Goal: Task Accomplishment & Management: Manage account settings

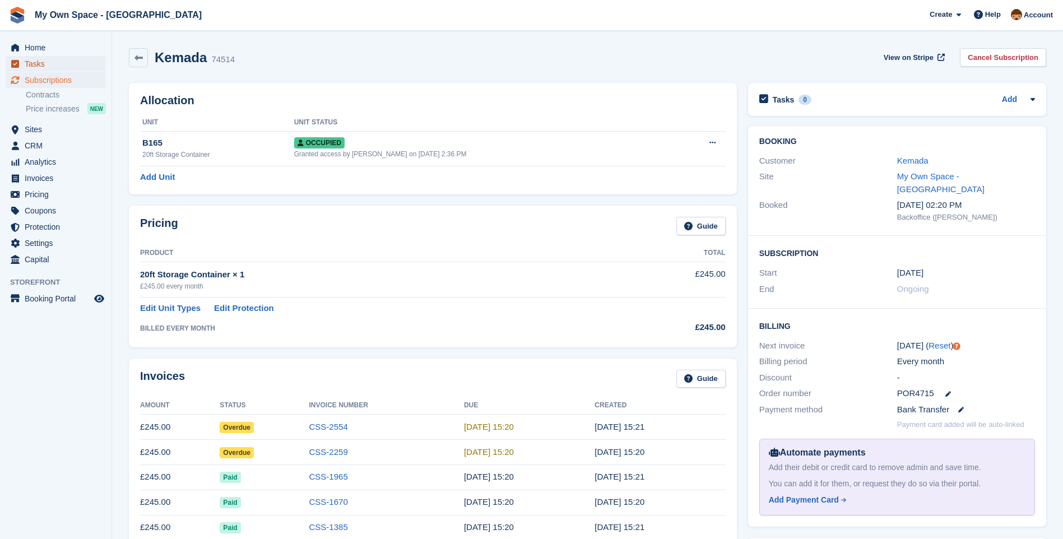
click at [41, 66] on span "Tasks" at bounding box center [58, 64] width 67 height 16
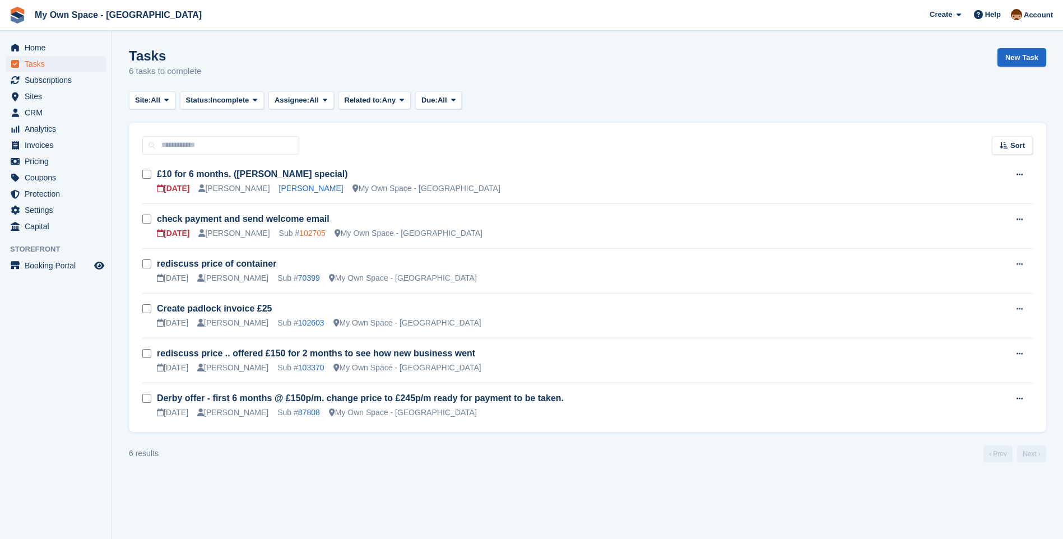
click at [299, 233] on link "102705" at bounding box center [312, 233] width 26 height 9
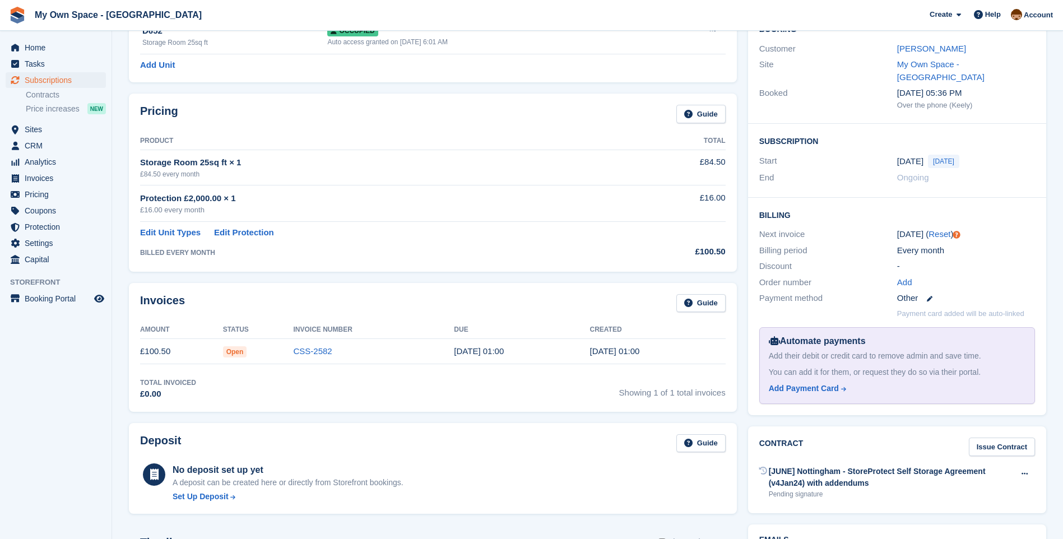
scroll to position [56, 0]
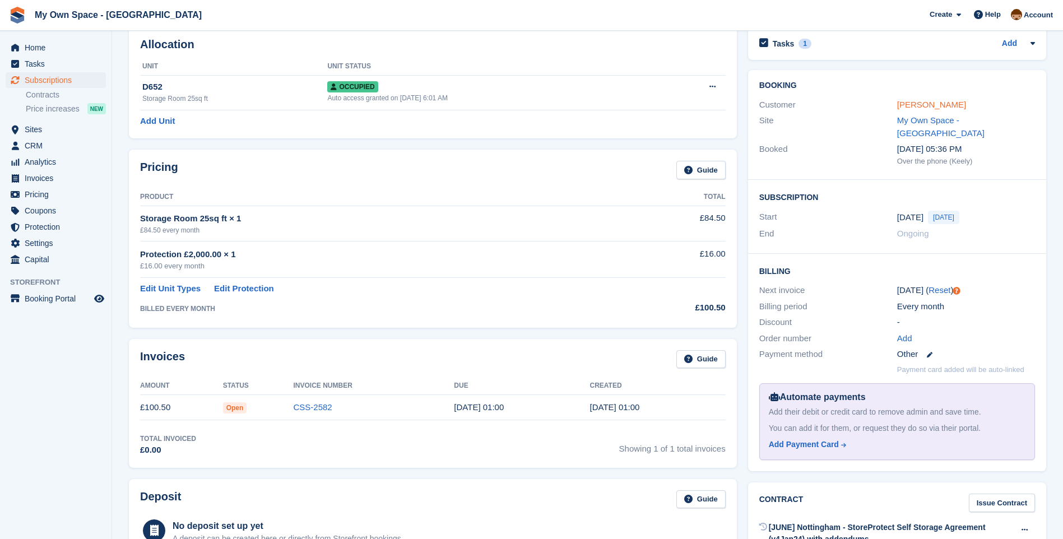
click at [915, 105] on link "Frederik Rajkovic" at bounding box center [932, 105] width 69 height 10
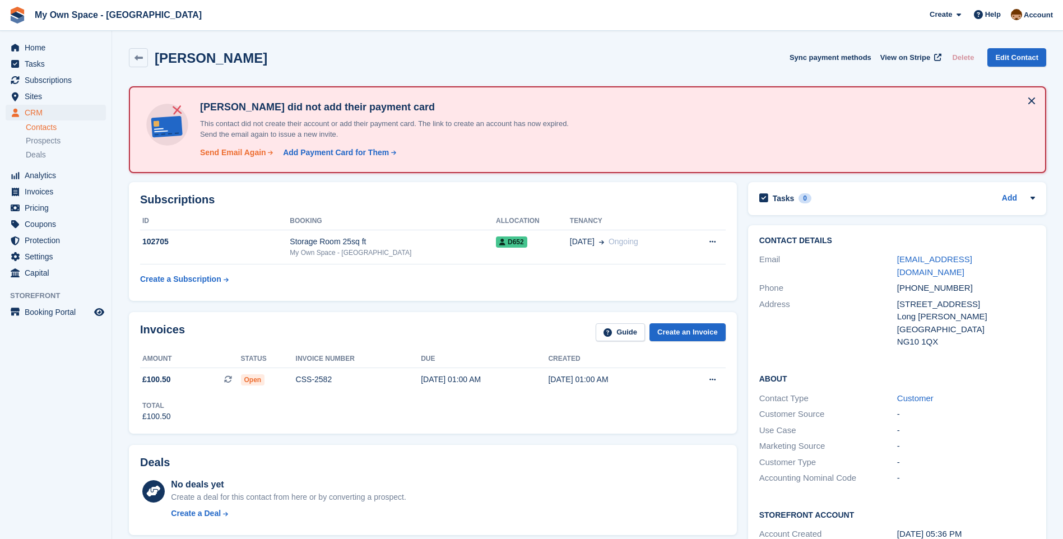
click at [253, 150] on div "Send Email Again" at bounding box center [233, 153] width 66 height 12
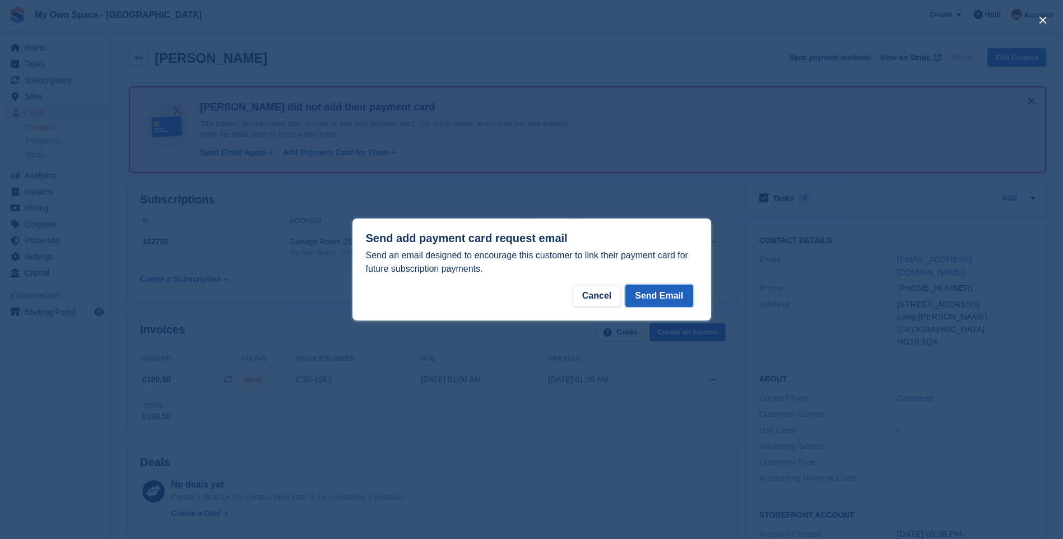
click at [668, 294] on button "Send Email" at bounding box center [659, 296] width 67 height 22
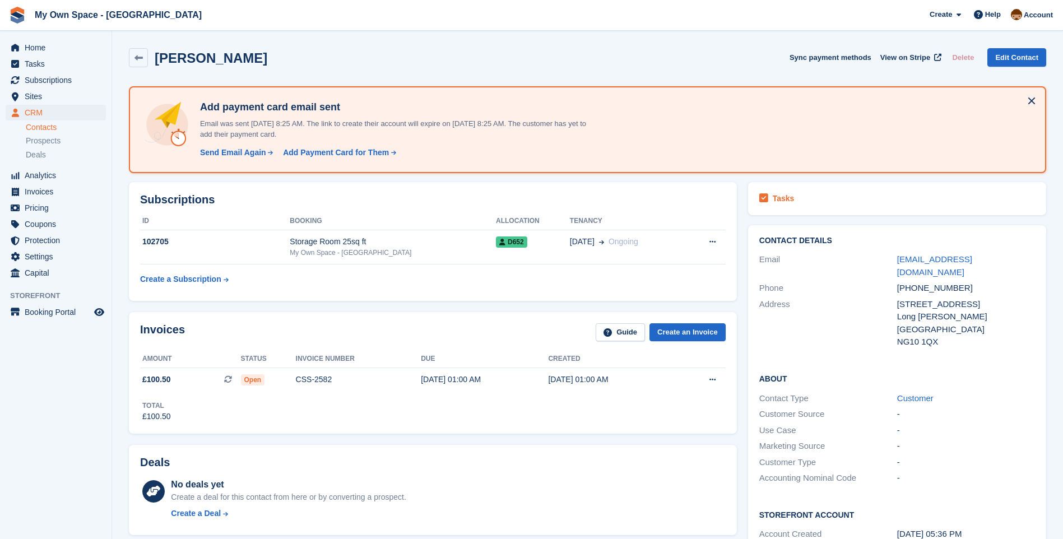
click at [795, 196] on div "Tasks" at bounding box center [898, 198] width 276 height 15
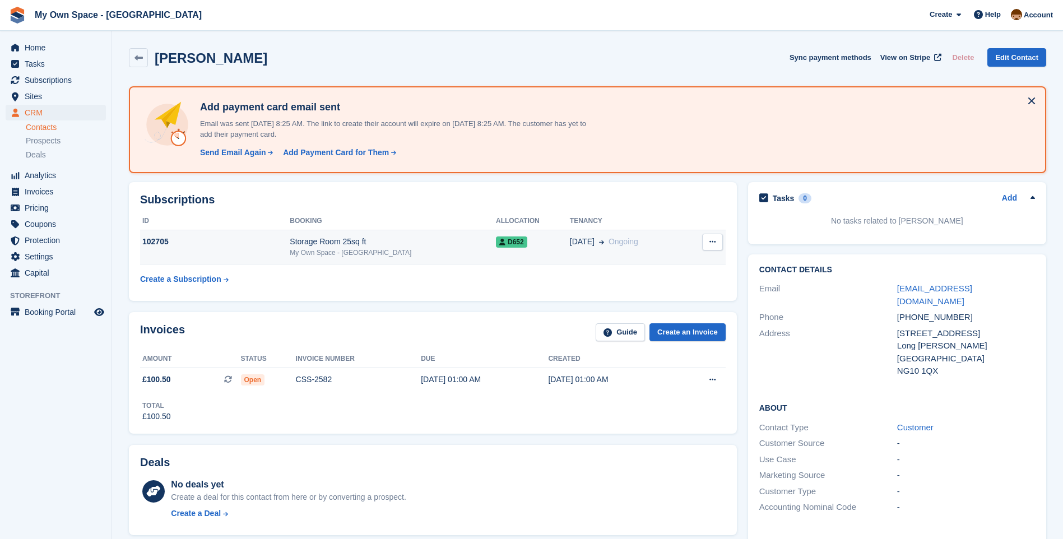
click at [367, 252] on div "My Own Space - [GEOGRAPHIC_DATA]" at bounding box center [393, 253] width 206 height 10
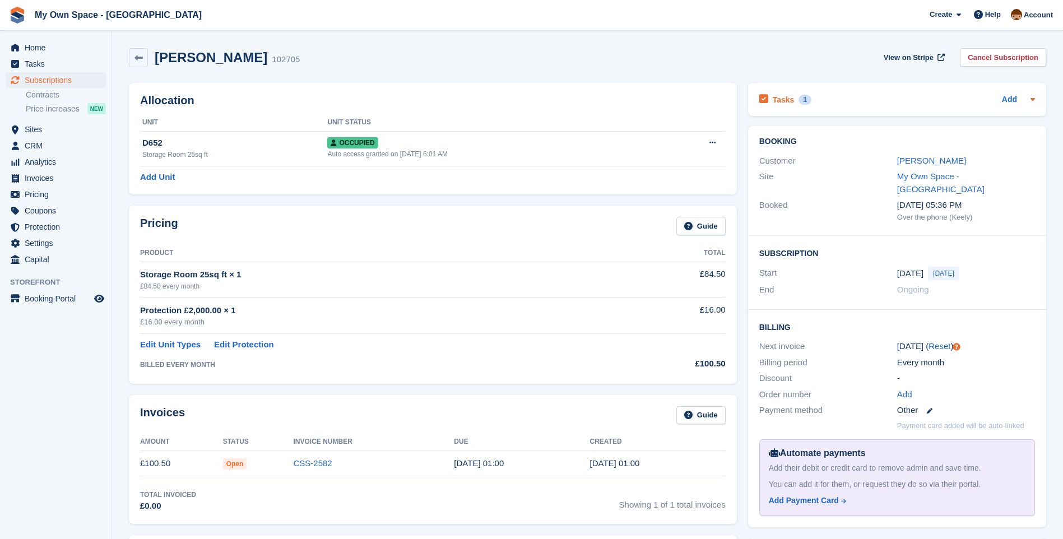
click at [788, 96] on h2 "Tasks" at bounding box center [784, 100] width 22 height 10
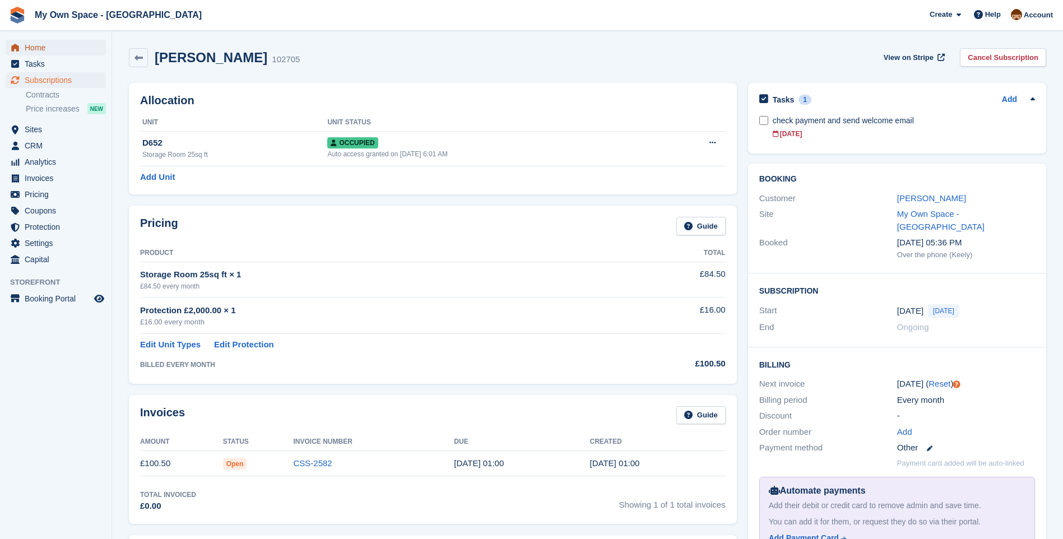
click at [40, 50] on span "Home" at bounding box center [58, 48] width 67 height 16
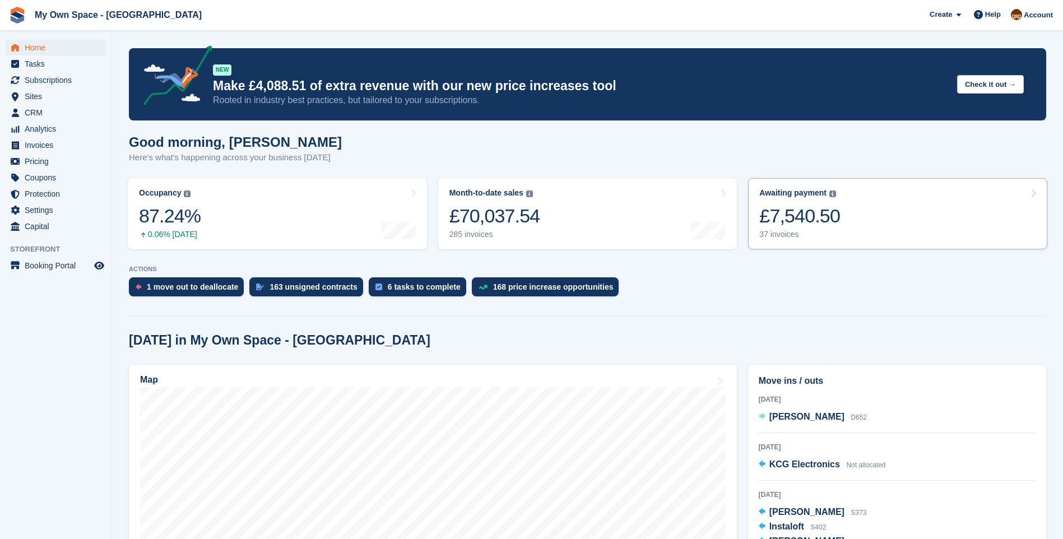
click at [789, 235] on div "37 invoices" at bounding box center [800, 235] width 81 height 10
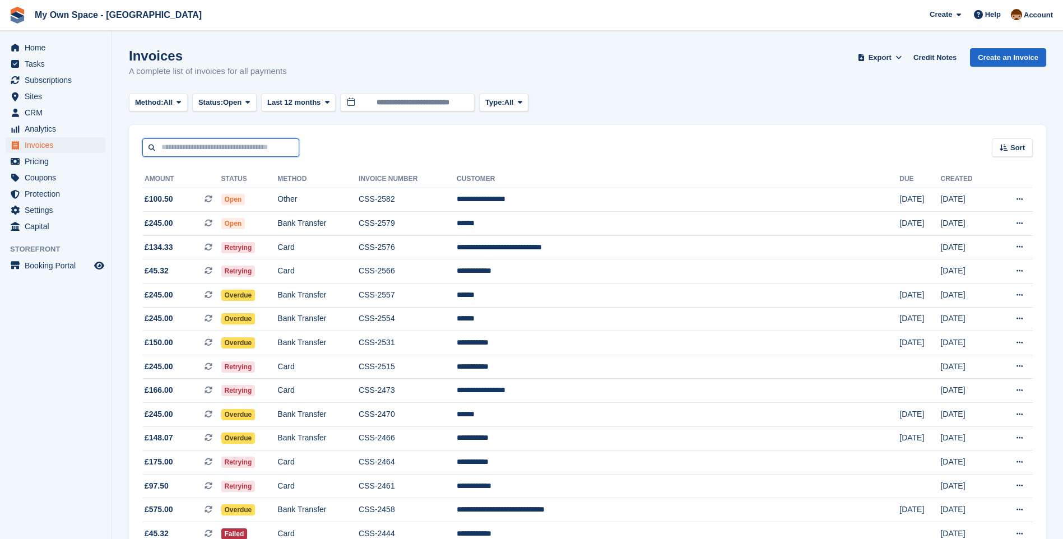
click at [228, 145] on input "text" at bounding box center [220, 147] width 157 height 19
click at [167, 146] on input "*****" at bounding box center [220, 147] width 157 height 19
click at [169, 146] on input "*****" at bounding box center [220, 147] width 157 height 19
click at [196, 152] on input "******" at bounding box center [220, 147] width 157 height 19
type input "******"
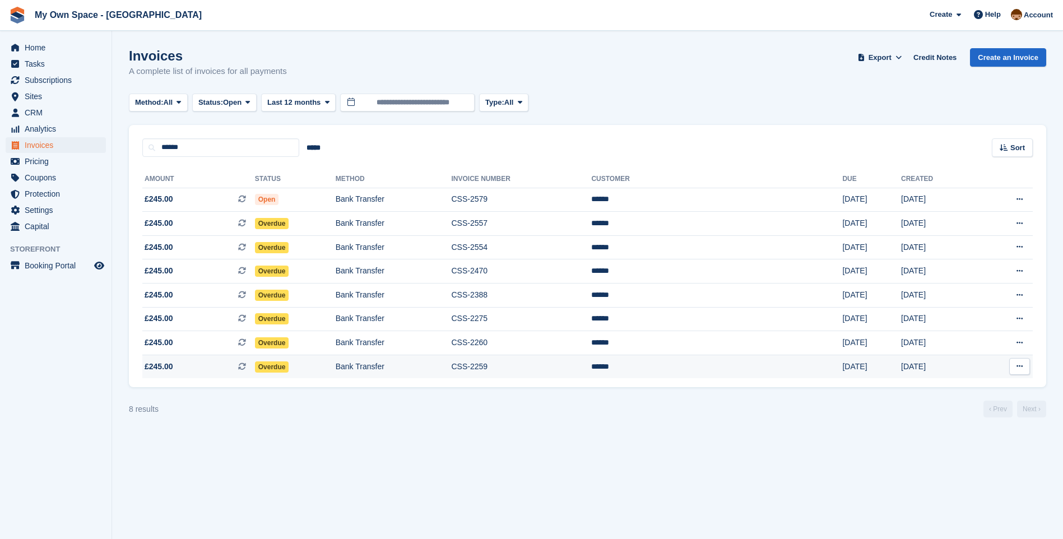
click at [537, 370] on td "CSS-2259" at bounding box center [521, 367] width 140 height 24
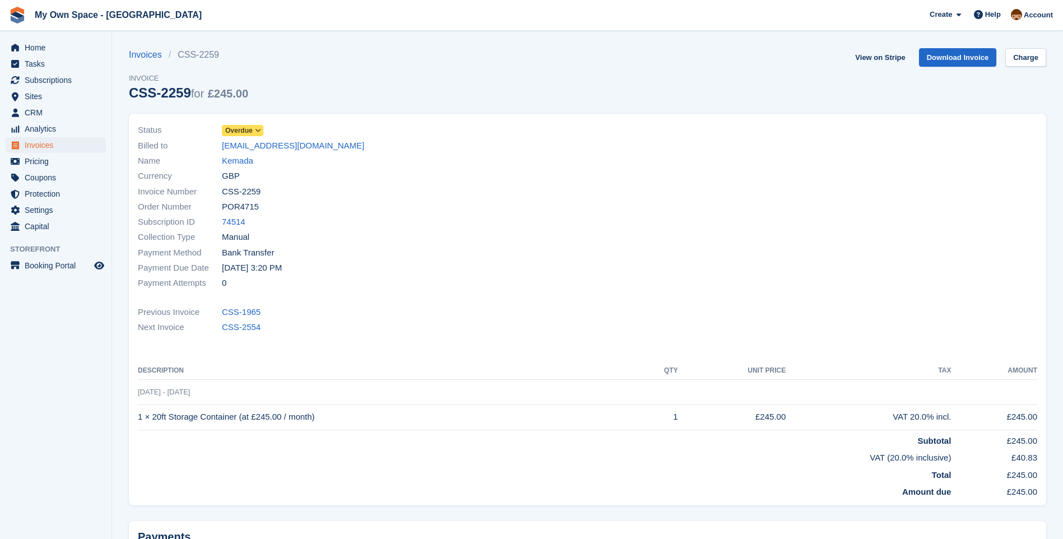
click at [256, 132] on icon at bounding box center [258, 130] width 6 height 7
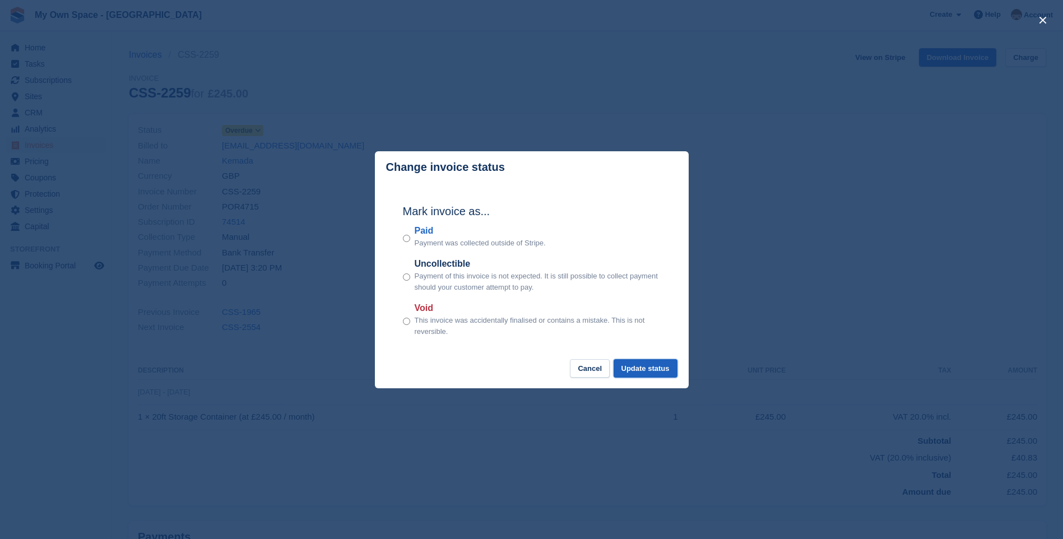
click at [654, 369] on button "Update status" at bounding box center [646, 368] width 64 height 19
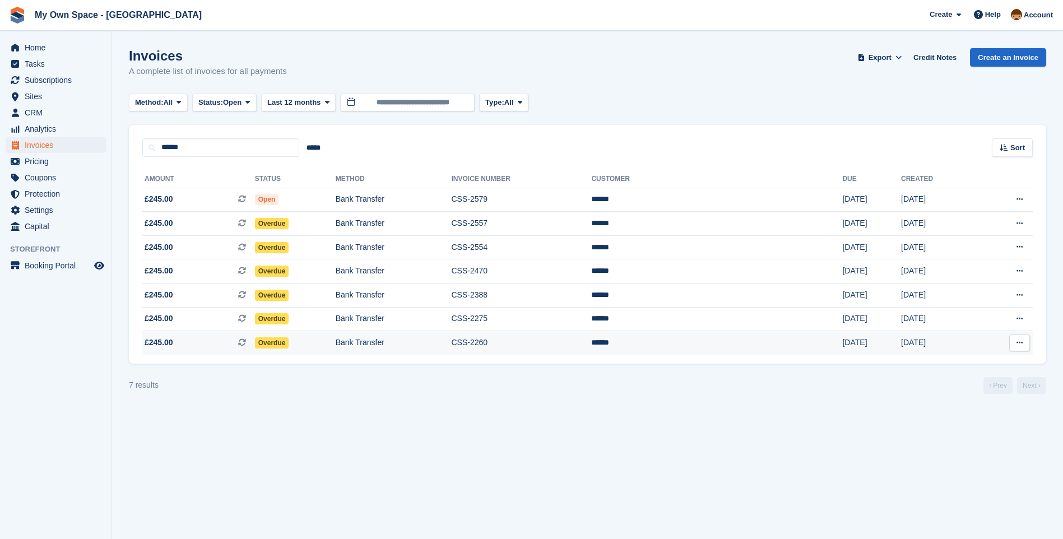
click at [545, 343] on td "CSS-2260" at bounding box center [521, 343] width 140 height 24
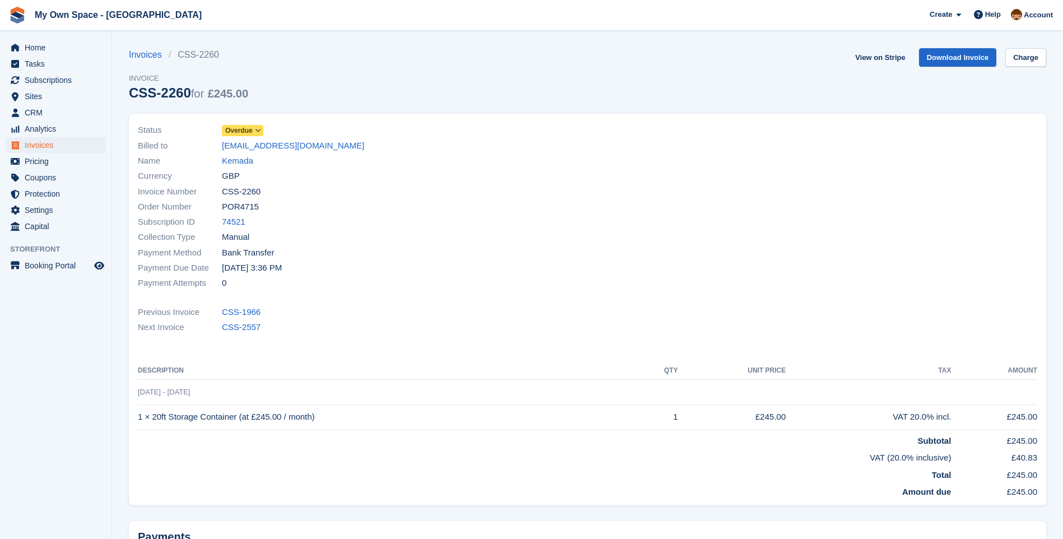
click at [255, 127] on icon at bounding box center [258, 130] width 6 height 7
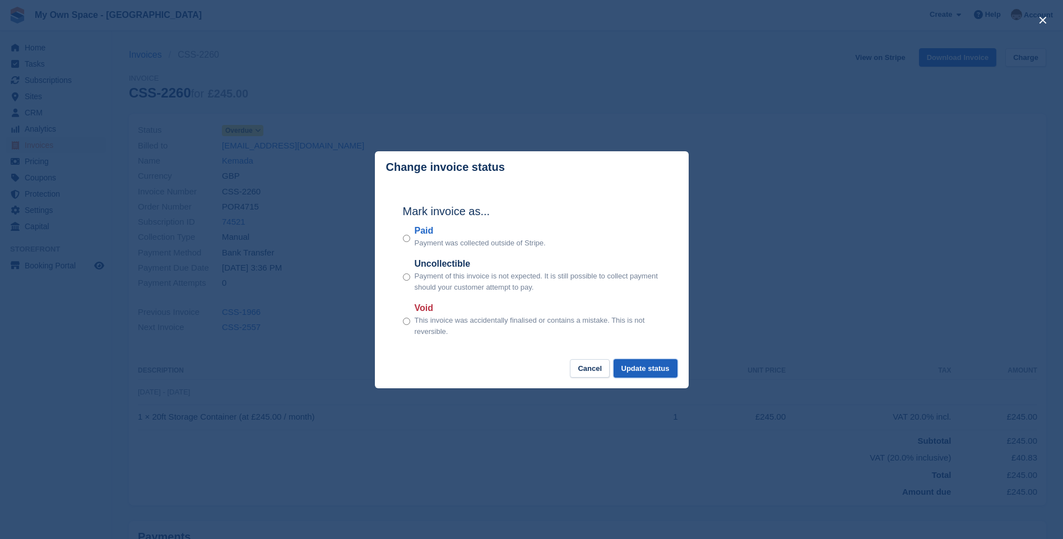
click at [658, 374] on button "Update status" at bounding box center [646, 368] width 64 height 19
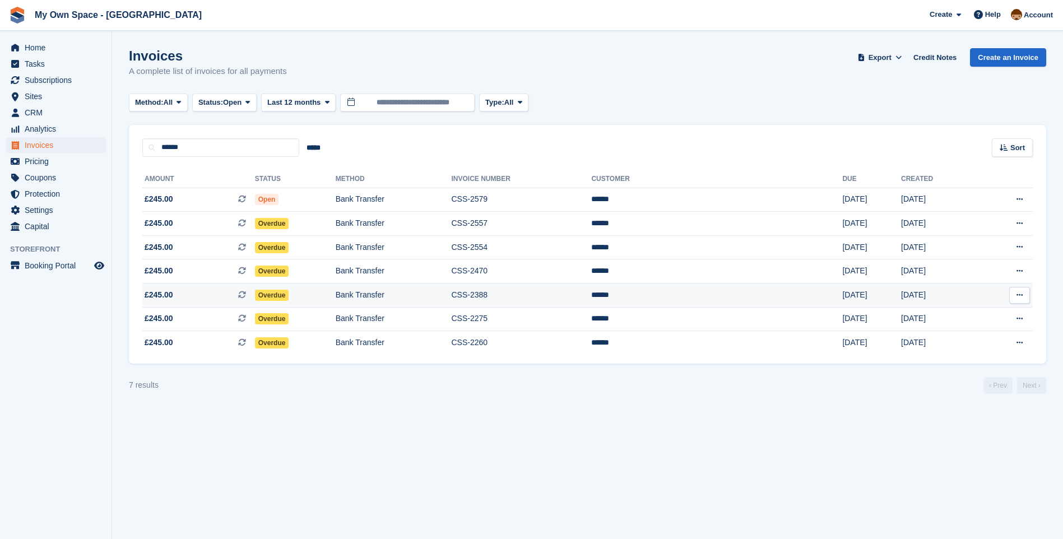
click at [545, 297] on td "CSS-2388" at bounding box center [521, 296] width 140 height 24
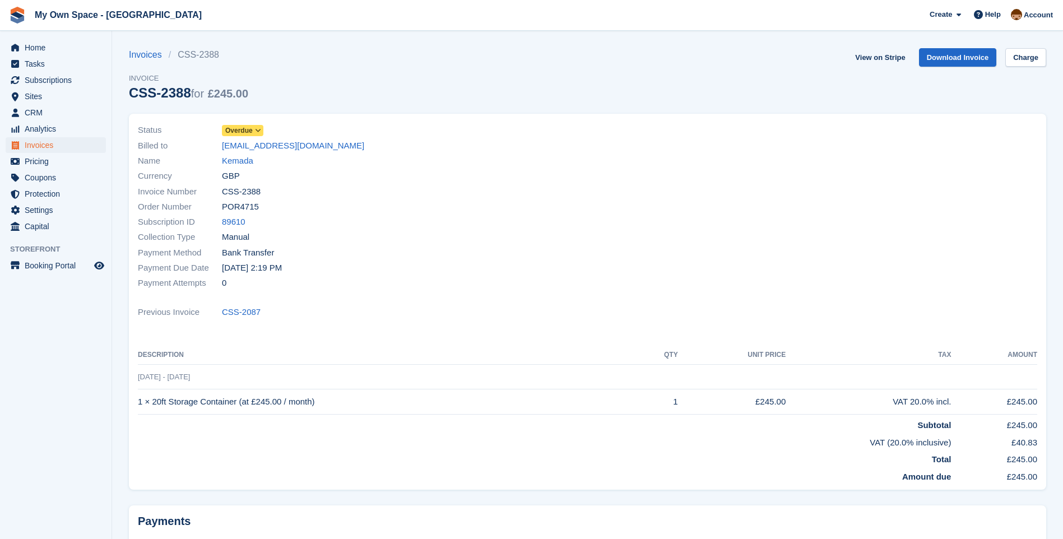
click at [258, 130] on icon at bounding box center [258, 130] width 6 height 7
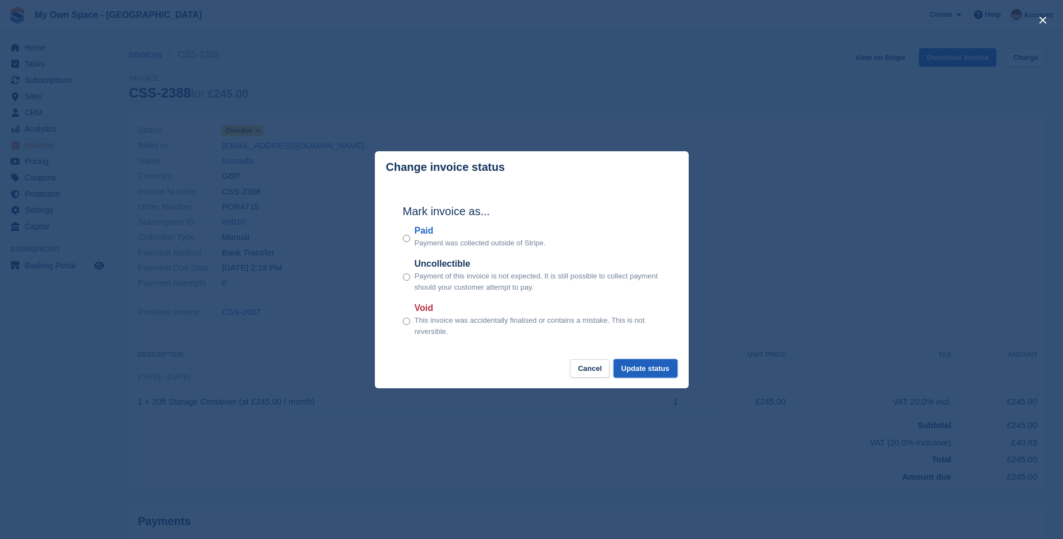
click at [650, 371] on button "Update status" at bounding box center [646, 368] width 64 height 19
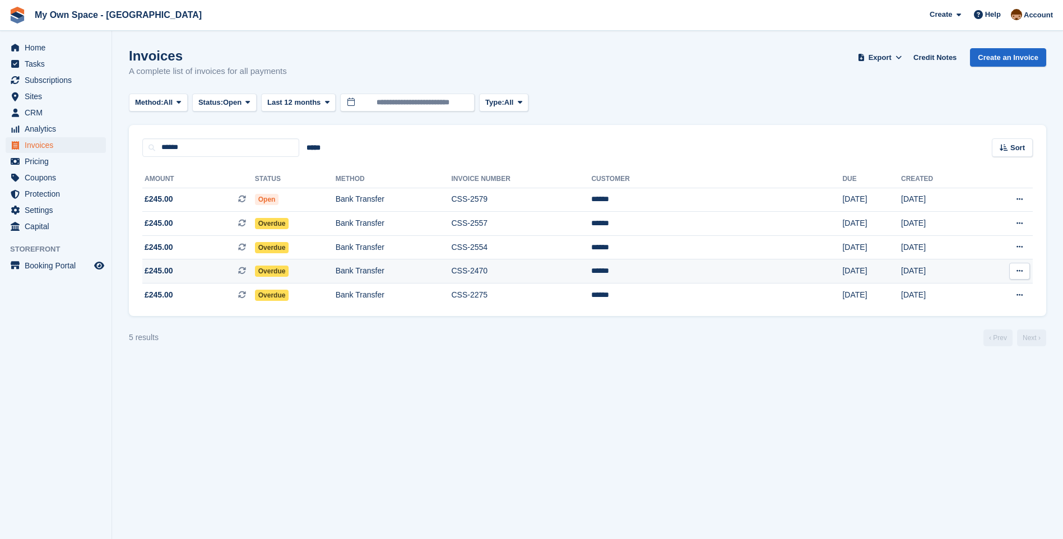
click at [550, 270] on td "CSS-2470" at bounding box center [521, 272] width 140 height 24
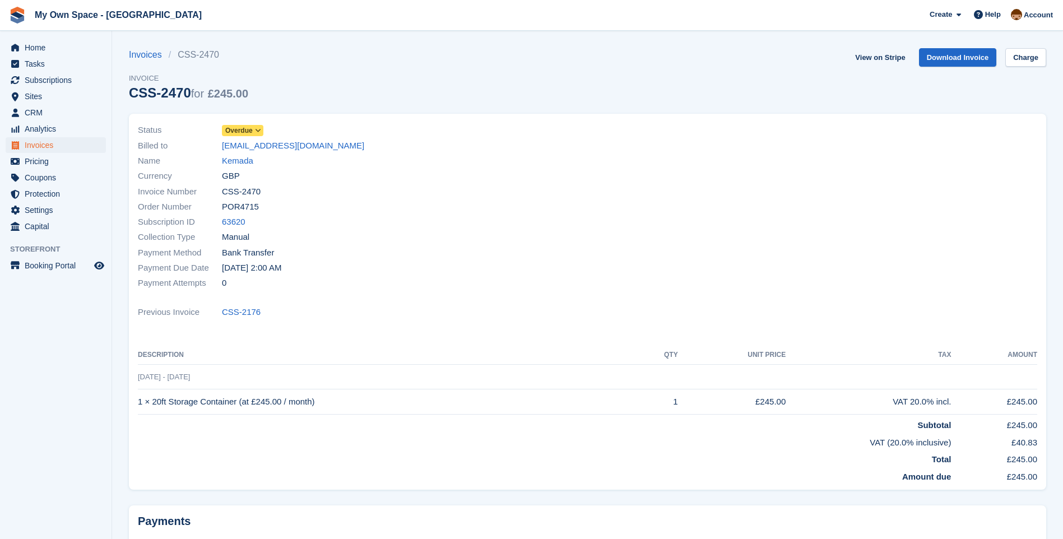
click at [259, 128] on icon at bounding box center [258, 130] width 6 height 7
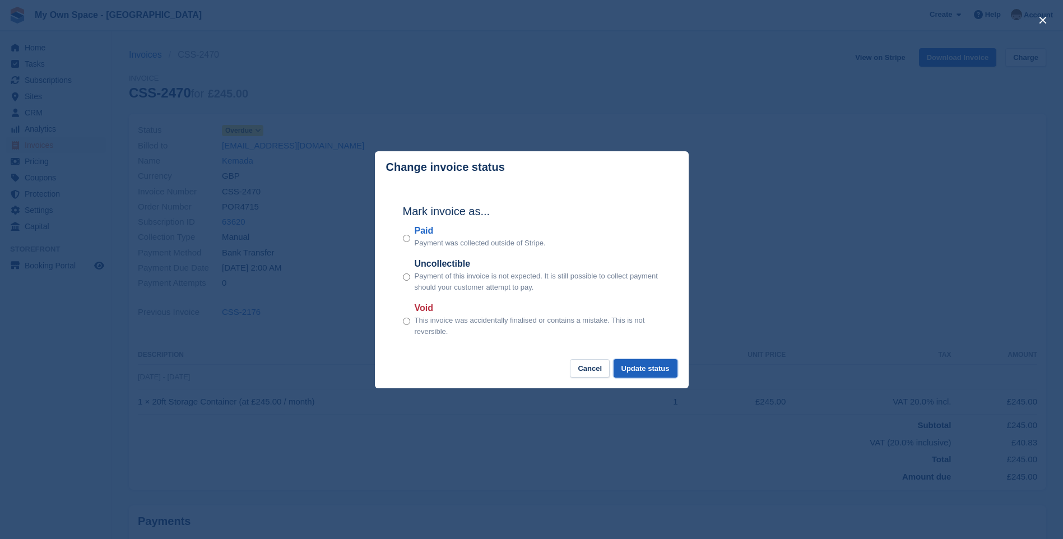
click at [652, 366] on button "Update status" at bounding box center [646, 368] width 64 height 19
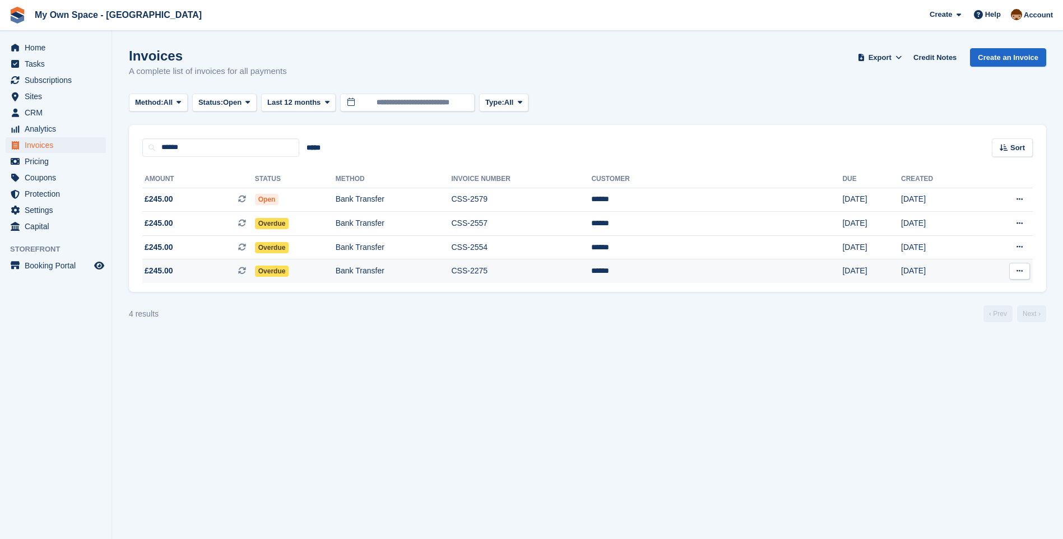
click at [555, 275] on td "CSS-2275" at bounding box center [521, 272] width 140 height 24
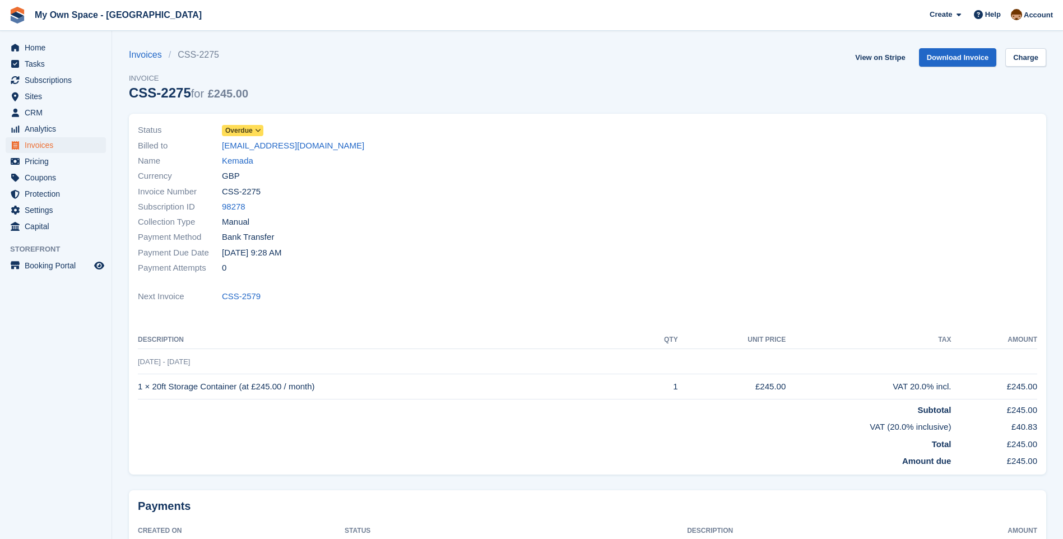
click at [255, 131] on icon at bounding box center [258, 130] width 6 height 7
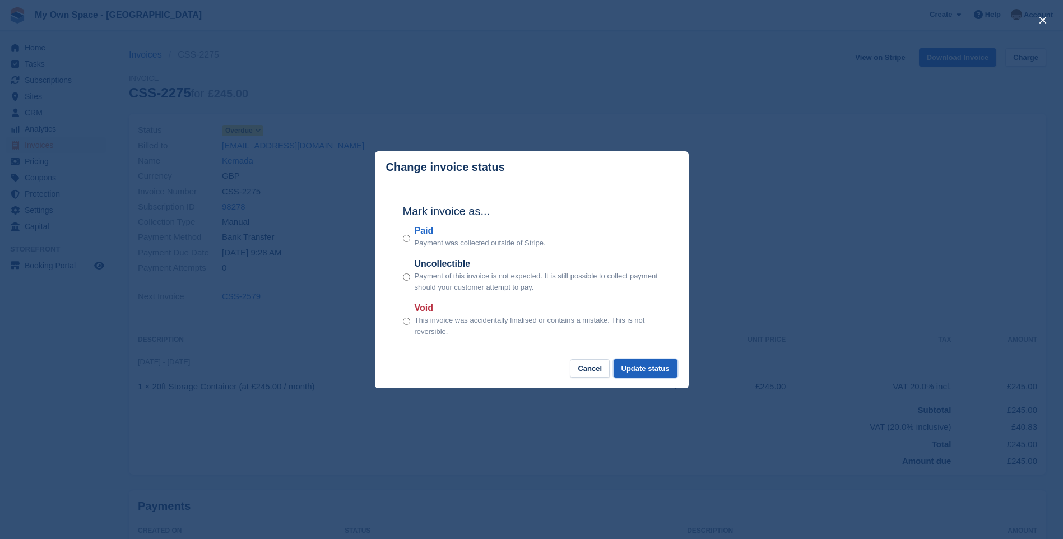
click at [640, 372] on button "Update status" at bounding box center [646, 368] width 64 height 19
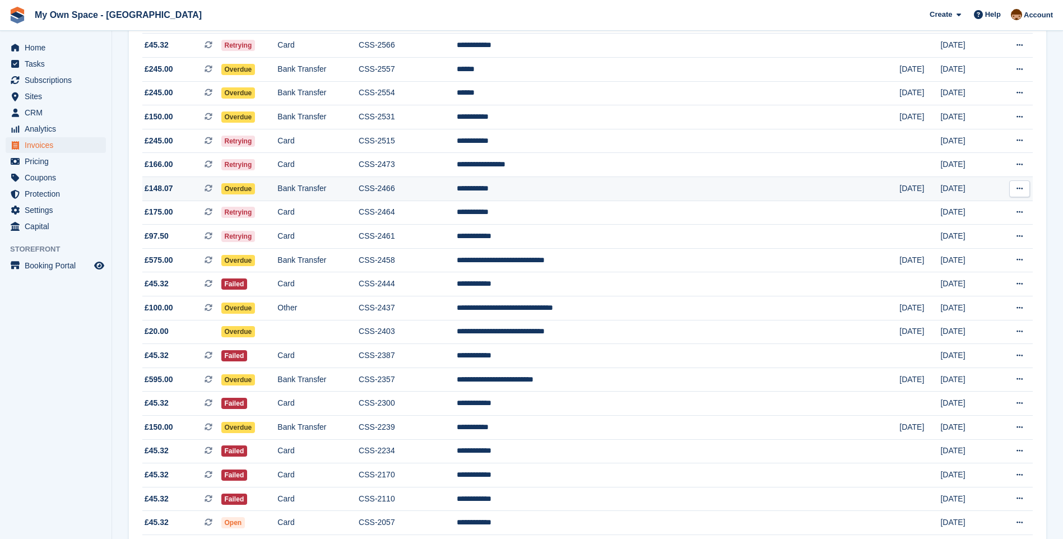
scroll to position [280, 0]
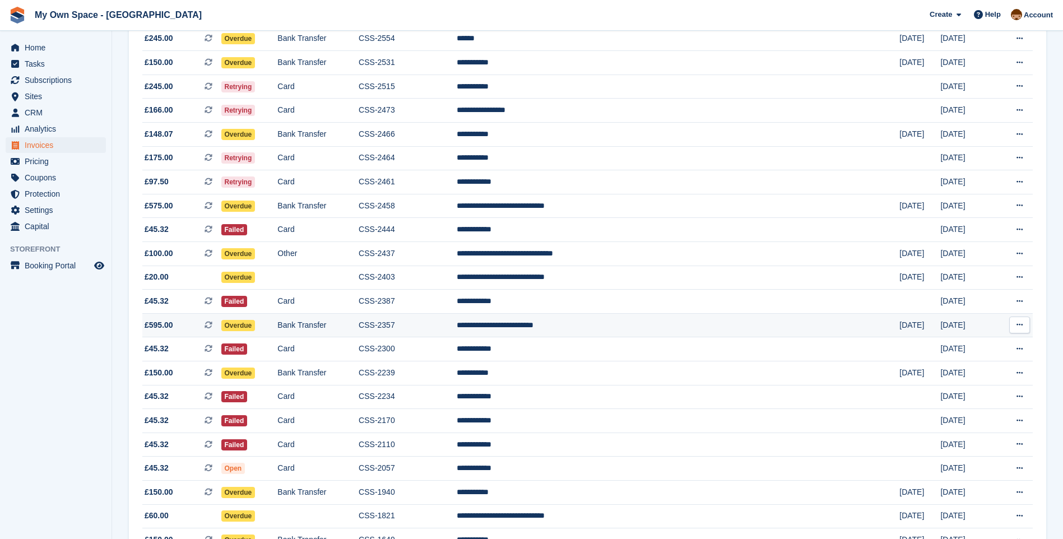
click at [562, 330] on td "**********" at bounding box center [678, 325] width 443 height 24
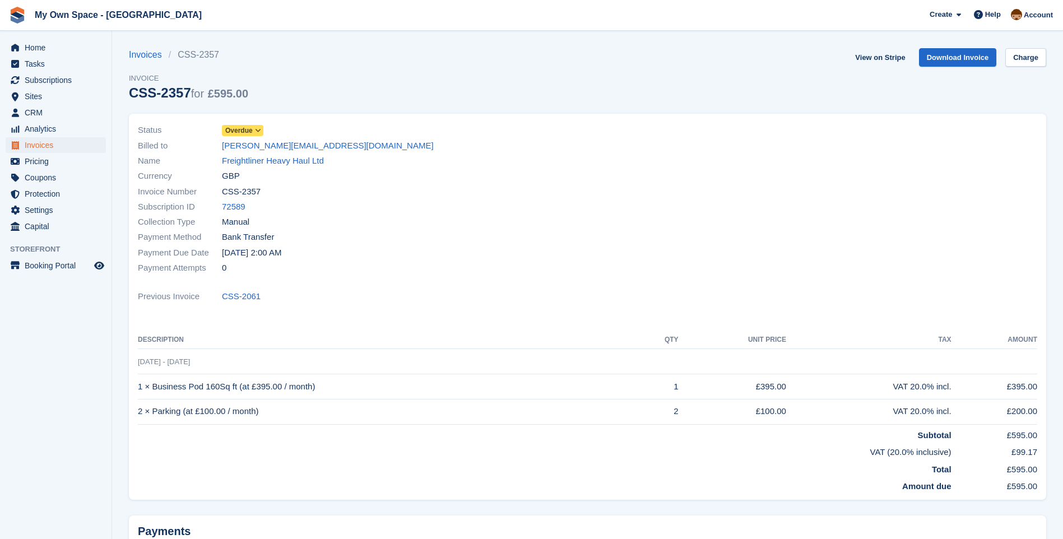
click at [251, 128] on span "Overdue" at bounding box center [238, 131] width 27 height 10
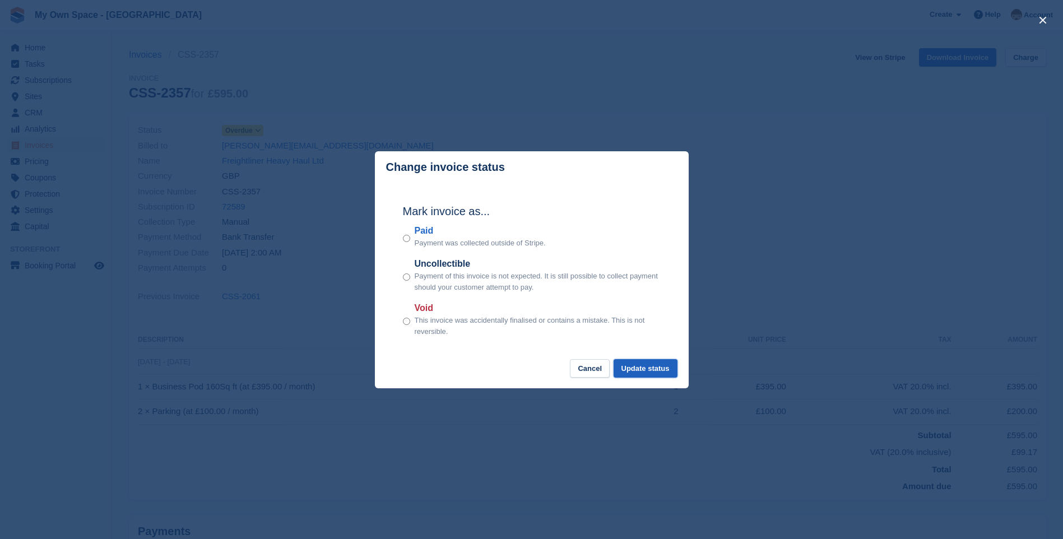
click at [646, 371] on button "Update status" at bounding box center [646, 368] width 64 height 19
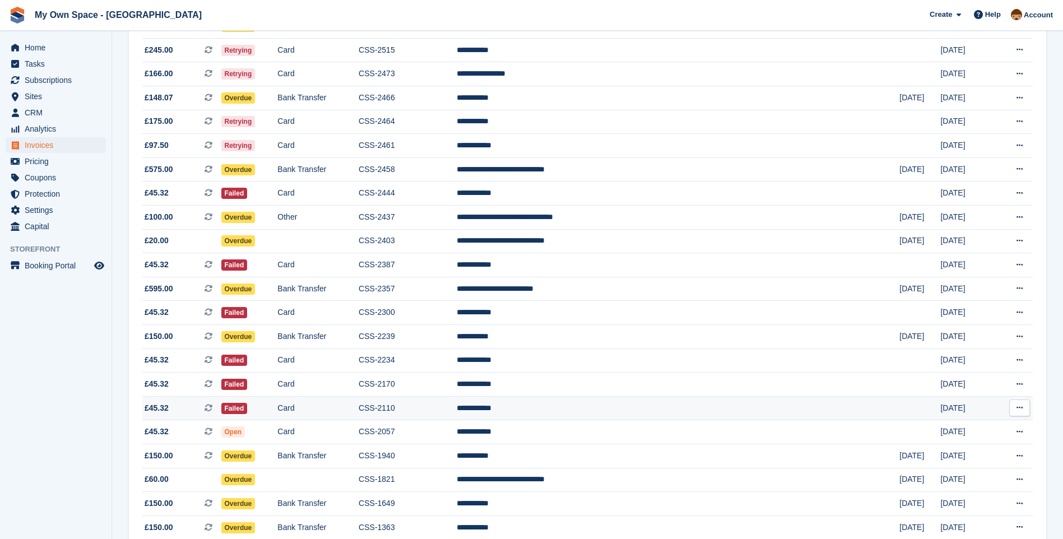
scroll to position [336, 0]
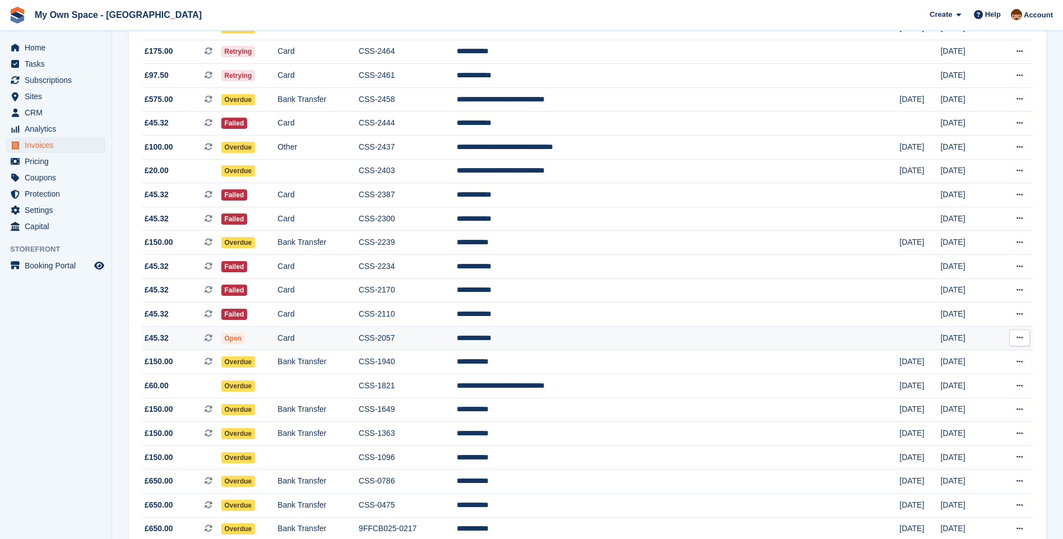
scroll to position [332, 0]
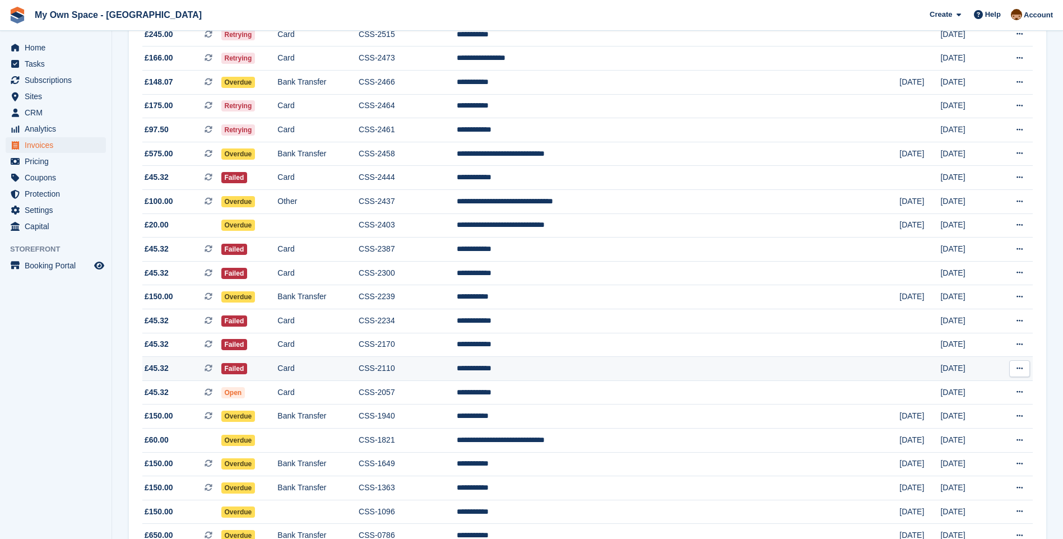
click at [277, 364] on td "Failed" at bounding box center [249, 369] width 57 height 24
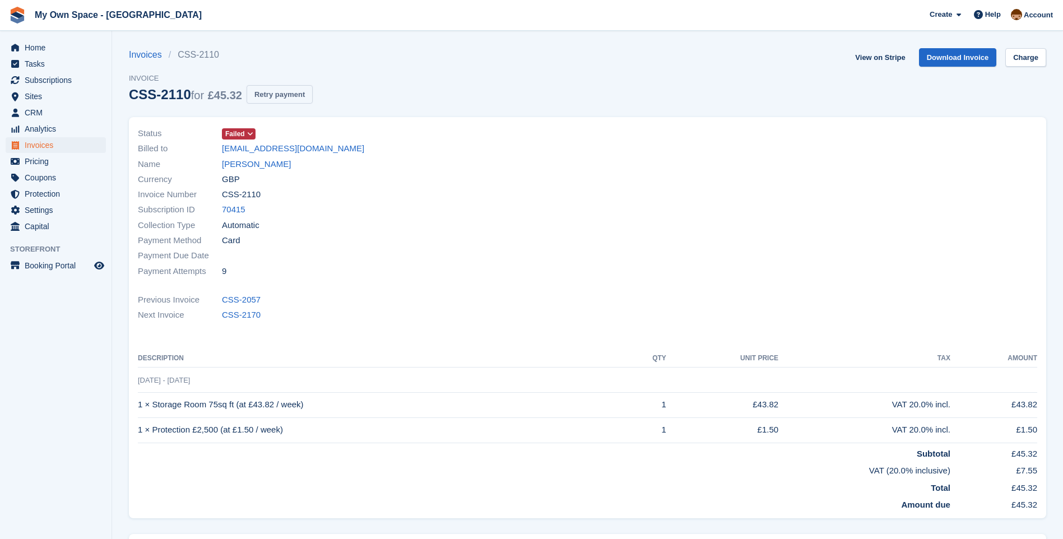
click at [258, 93] on button "Retry payment" at bounding box center [280, 94] width 66 height 19
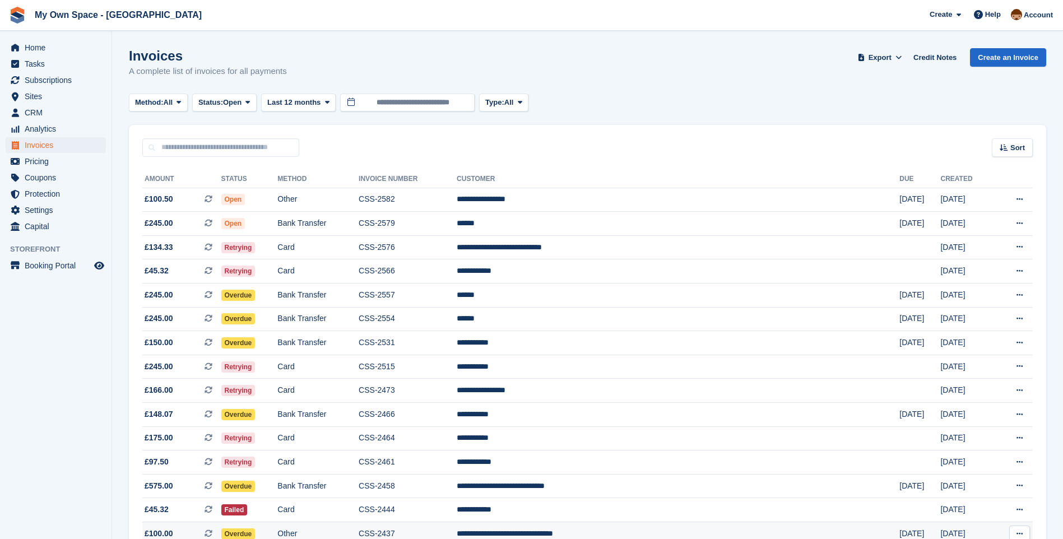
scroll to position [332, 0]
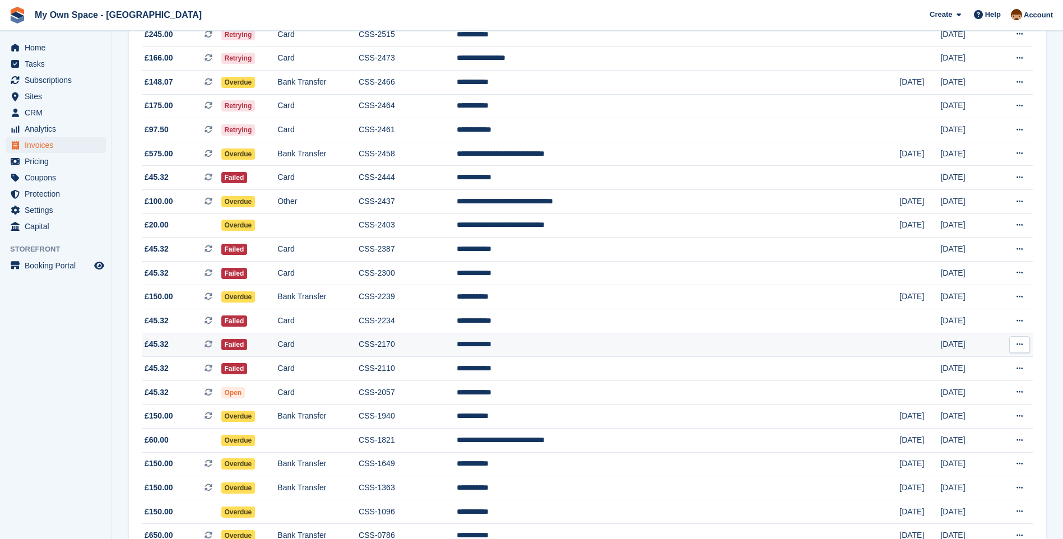
click at [278, 346] on td "Failed" at bounding box center [249, 345] width 57 height 24
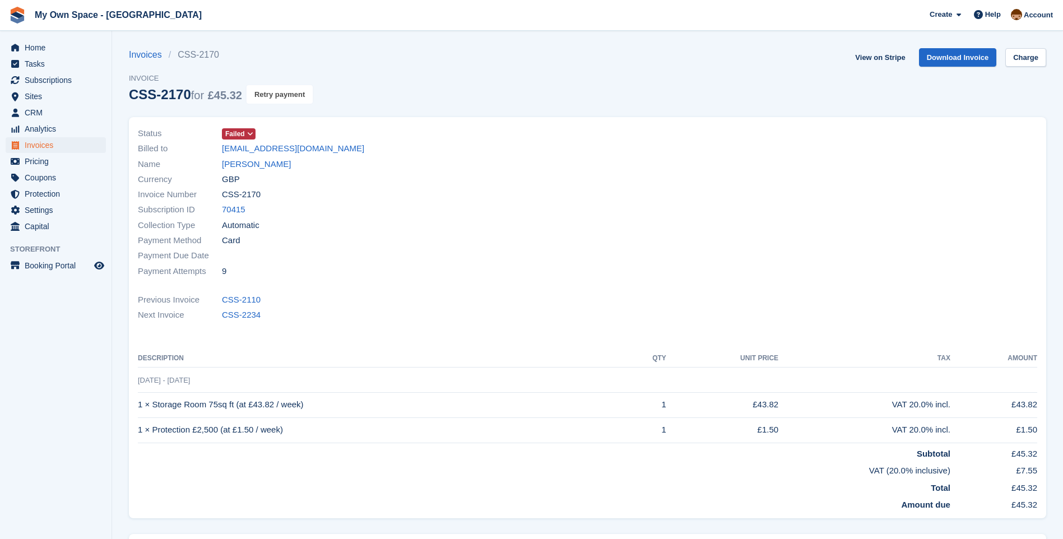
drag, startPoint x: 260, startPoint y: 99, endPoint x: 595, endPoint y: 50, distance: 338.8
click at [261, 99] on button "Retry payment" at bounding box center [280, 94] width 66 height 19
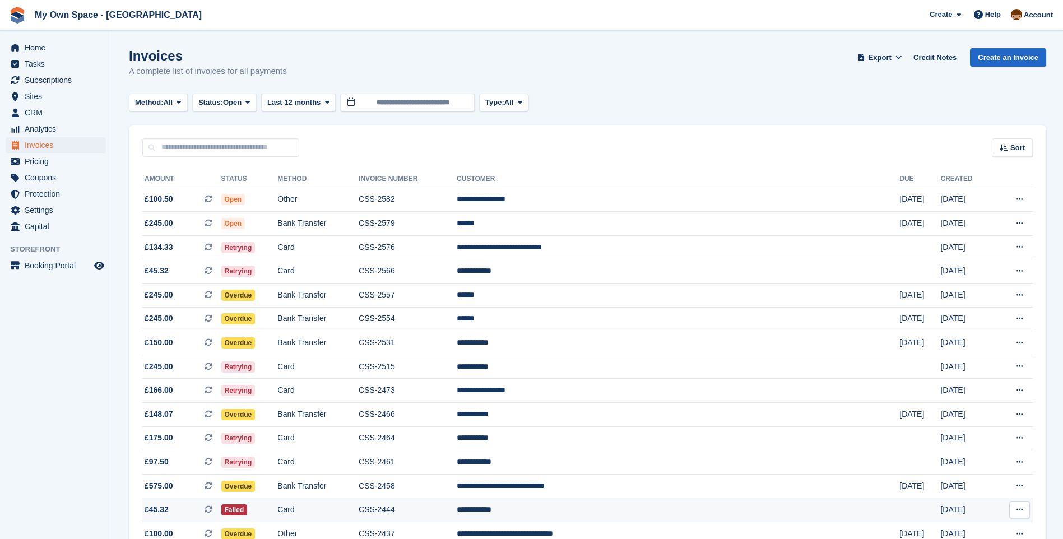
scroll to position [332, 0]
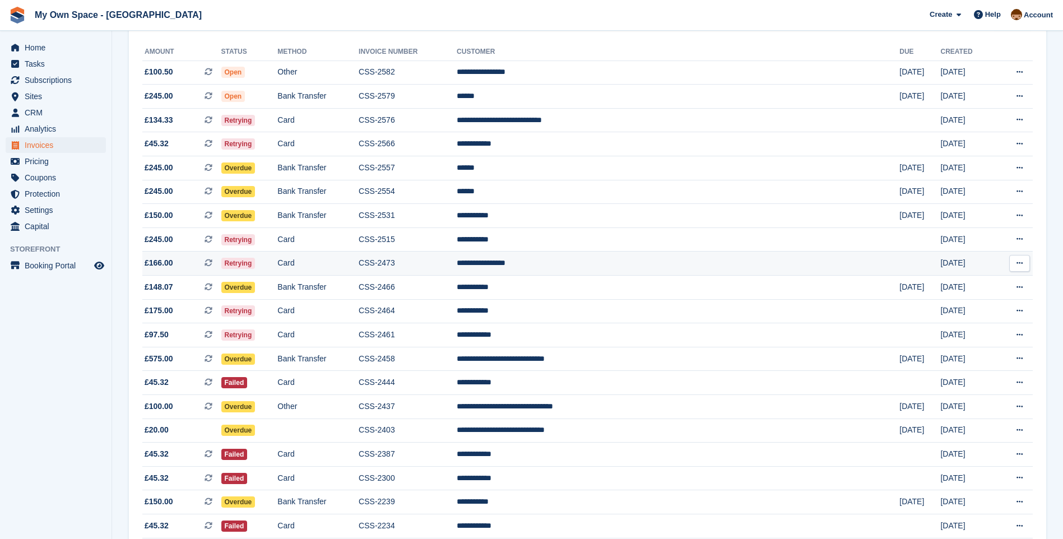
scroll to position [108, 0]
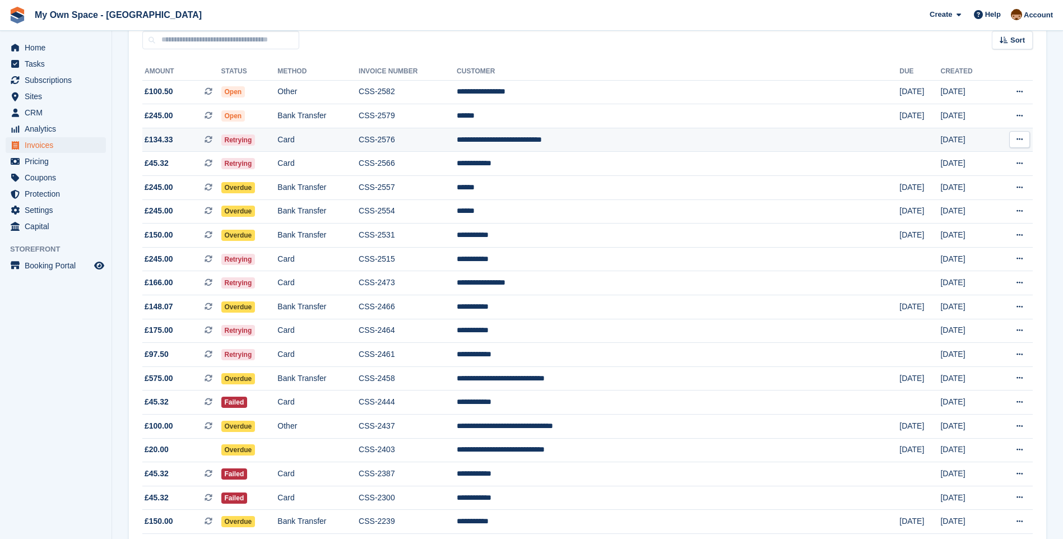
click at [342, 138] on td "Card" at bounding box center [318, 140] width 81 height 24
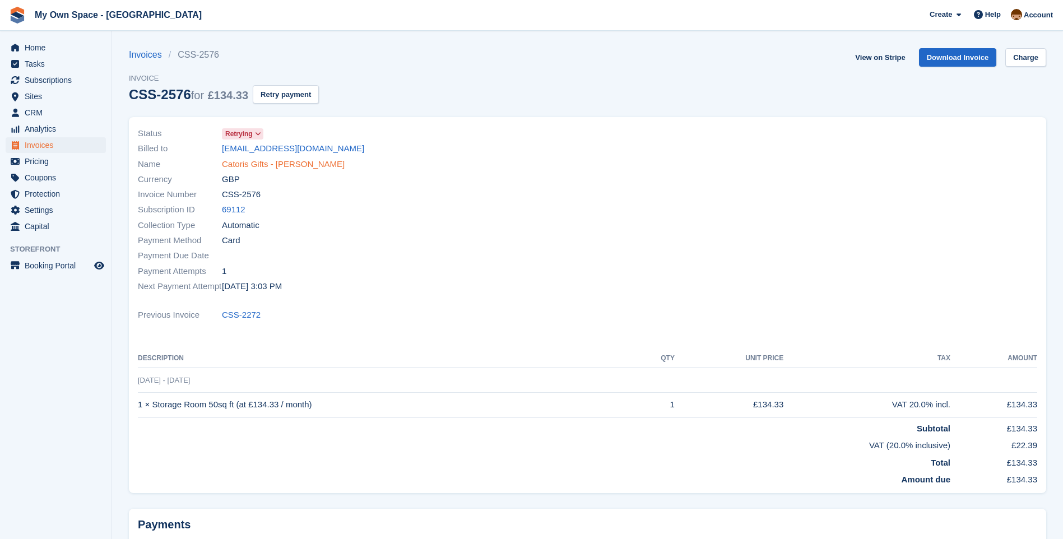
click at [286, 160] on link "Catoris Gifts - Caroline Hall" at bounding box center [283, 164] width 123 height 13
click at [279, 97] on button "Retry payment" at bounding box center [286, 94] width 66 height 19
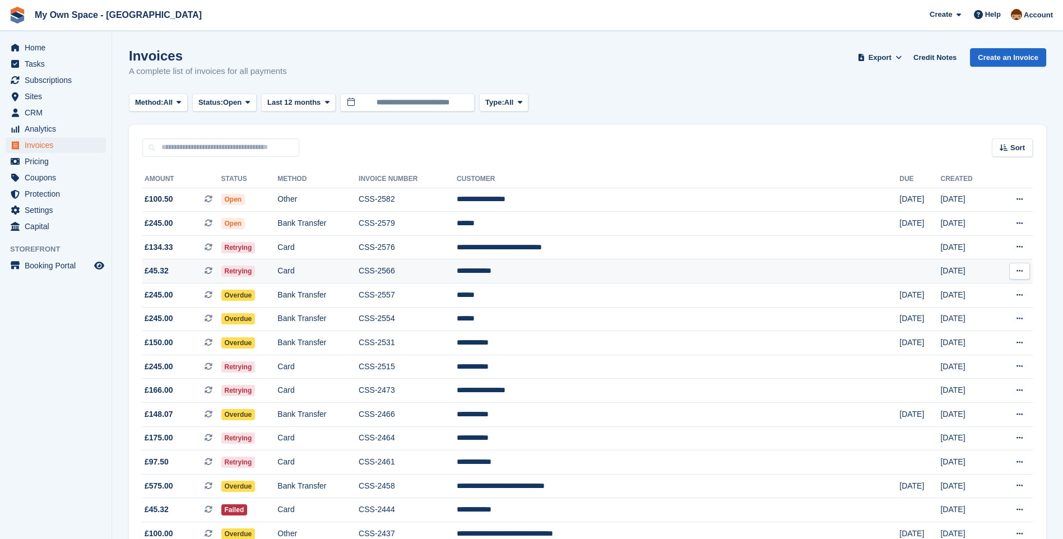
scroll to position [108, 0]
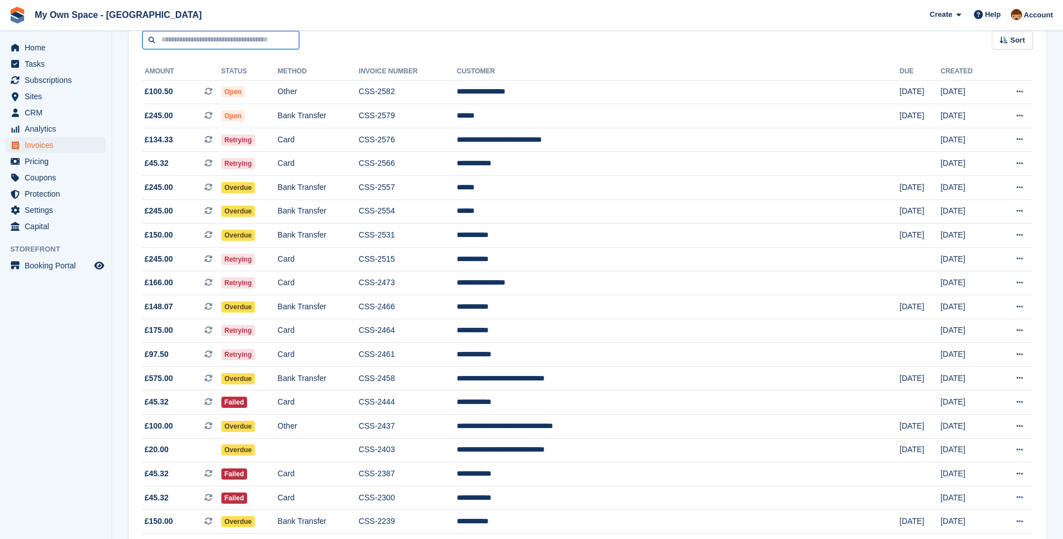
click at [217, 43] on input "text" at bounding box center [220, 40] width 157 height 19
type input "*****"
